Goal: Task Accomplishment & Management: Manage account settings

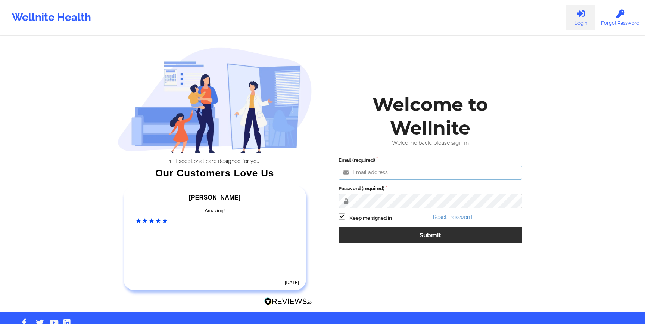
type input "[EMAIL_ADDRESS][DOMAIN_NAME]"
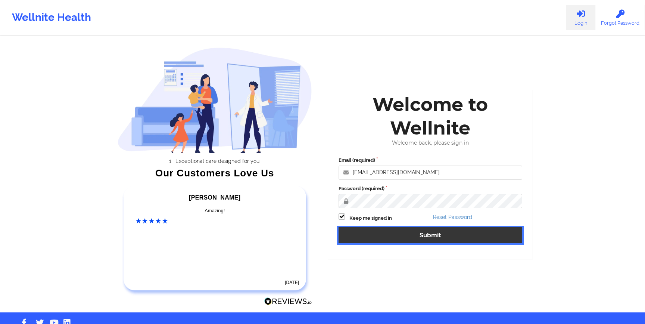
click at [382, 236] on button "Submit" at bounding box center [431, 235] width 184 height 16
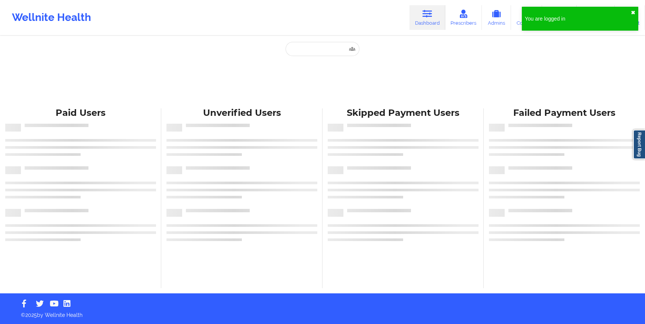
click at [635, 12] on button "✖︎" at bounding box center [633, 13] width 4 height 6
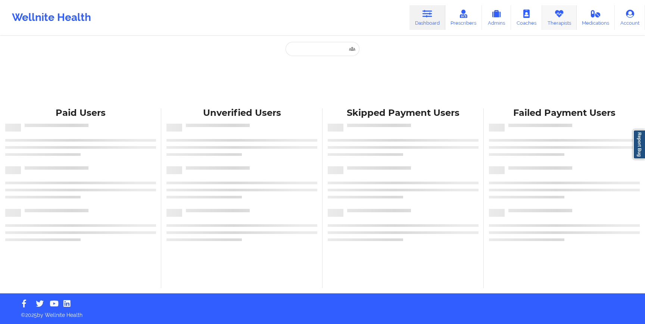
click at [564, 16] on icon at bounding box center [560, 14] width 10 height 8
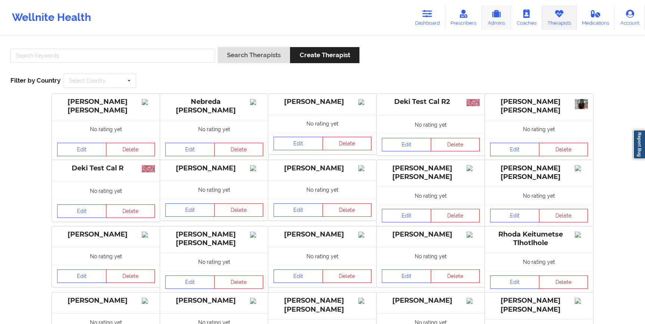
click at [499, 17] on icon at bounding box center [497, 14] width 10 height 8
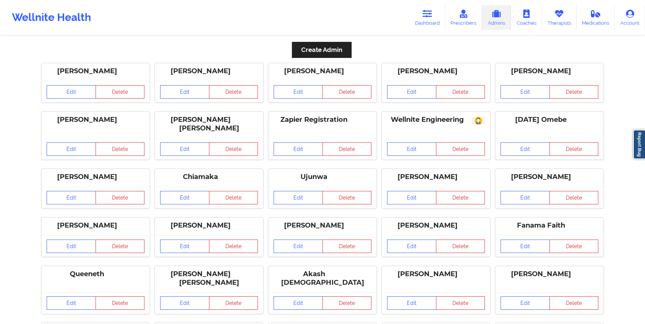
scroll to position [329, 0]
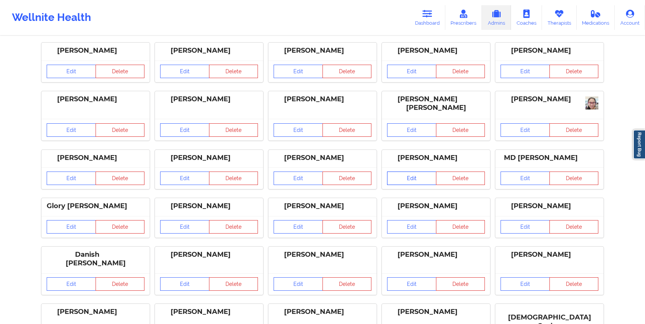
click at [417, 180] on link "Edit" at bounding box center [411, 177] width 49 height 13
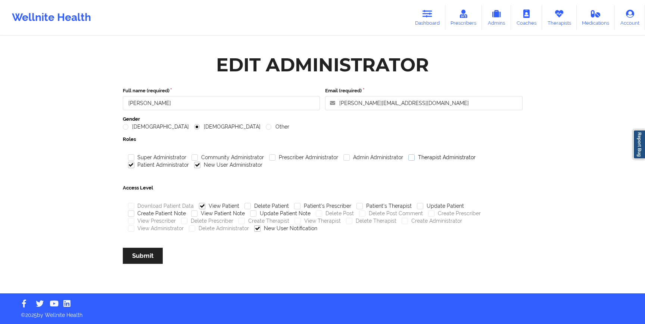
click at [409, 157] on label "Therapist Administrator" at bounding box center [442, 157] width 67 height 6
click at [409, 157] on input "Therapist Administrator" at bounding box center [412, 157] width 6 height 6
checkbox input "true"
click at [295, 221] on label "View Therapist" at bounding box center [318, 221] width 46 height 6
click at [295, 221] on input "View Therapist" at bounding box center [298, 221] width 6 height 6
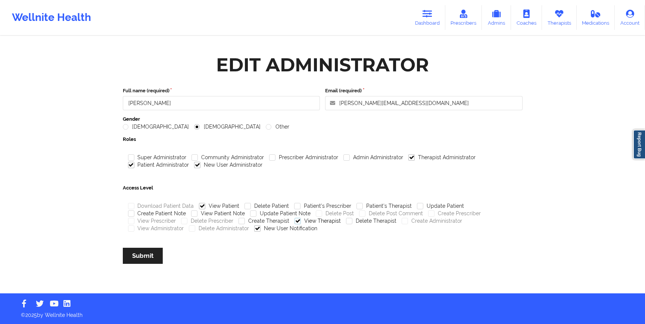
checkbox input "true"
click at [149, 254] on button "Submit" at bounding box center [143, 256] width 40 height 16
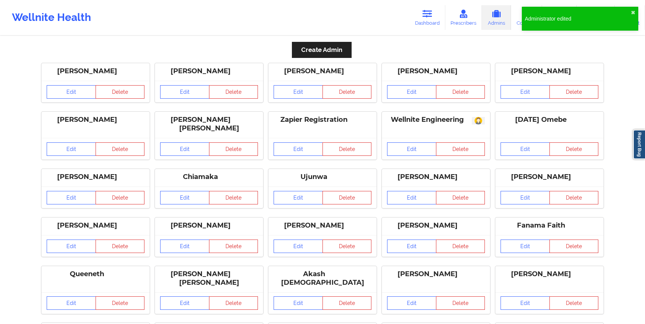
scroll to position [377, 0]
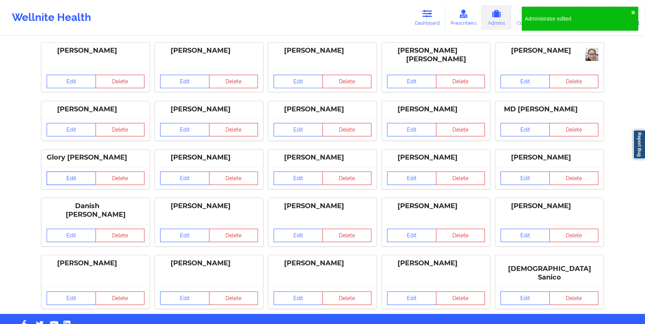
click at [71, 183] on link "Edit" at bounding box center [71, 177] width 49 height 13
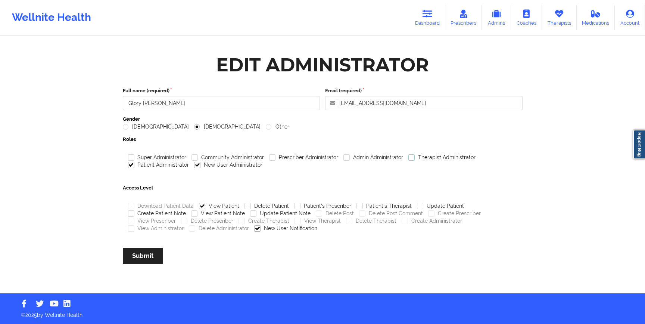
click at [409, 156] on label "Therapist Administrator" at bounding box center [442, 157] width 67 height 6
click at [409, 156] on input "Therapist Administrator" at bounding box center [412, 157] width 6 height 6
checkbox input "true"
click at [299, 220] on label "View Therapist" at bounding box center [318, 221] width 46 height 6
click at [299, 220] on input "View Therapist" at bounding box center [298, 221] width 6 height 6
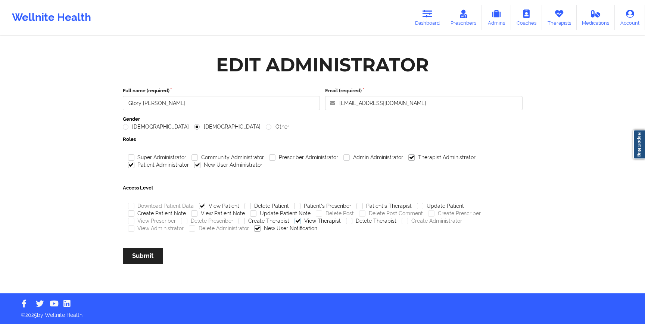
checkbox input "true"
click at [145, 258] on button "Submit" at bounding box center [143, 256] width 40 height 16
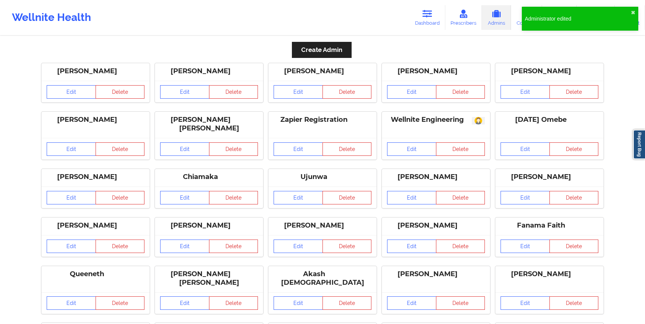
scroll to position [329, 0]
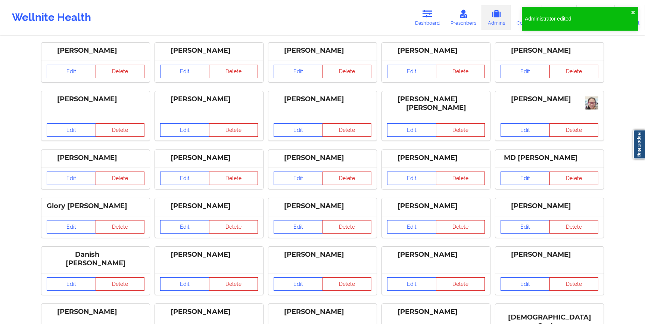
click at [518, 183] on link "Edit" at bounding box center [525, 177] width 49 height 13
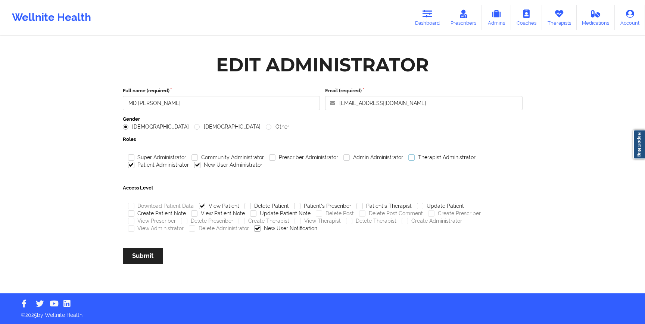
click at [409, 157] on label "Therapist Administrator" at bounding box center [442, 157] width 67 height 6
click at [409, 157] on input "Therapist Administrator" at bounding box center [412, 157] width 6 height 6
checkbox input "true"
click at [250, 214] on label "Update Patient Note" at bounding box center [280, 213] width 60 height 6
click at [250, 214] on input "Update Patient Note" at bounding box center [253, 213] width 6 height 6
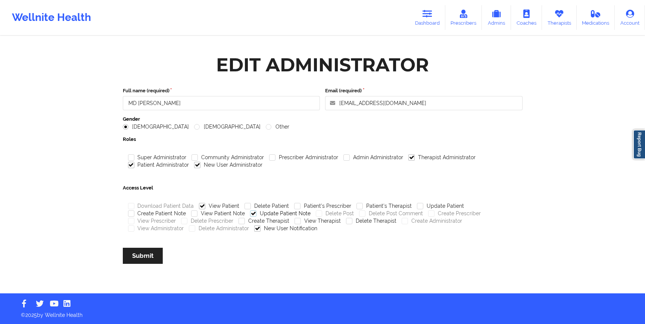
click at [250, 214] on label "Update Patient Note" at bounding box center [280, 213] width 60 height 6
click at [250, 214] on input "Update Patient Note" at bounding box center [253, 213] width 6 height 6
checkbox input "false"
click at [295, 220] on label "View Therapist" at bounding box center [318, 221] width 46 height 6
click at [295, 220] on input "View Therapist" at bounding box center [298, 221] width 6 height 6
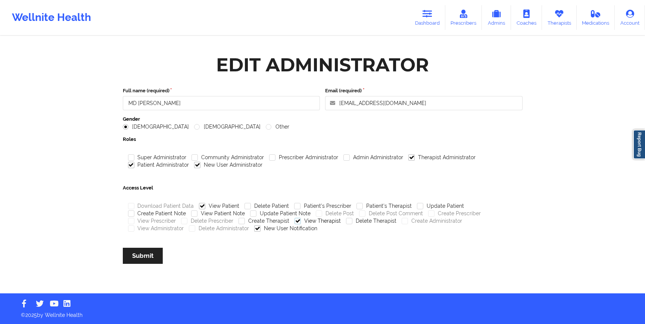
checkbox input "true"
click at [147, 253] on button "Submit" at bounding box center [143, 256] width 40 height 16
